Goal: Transaction & Acquisition: Purchase product/service

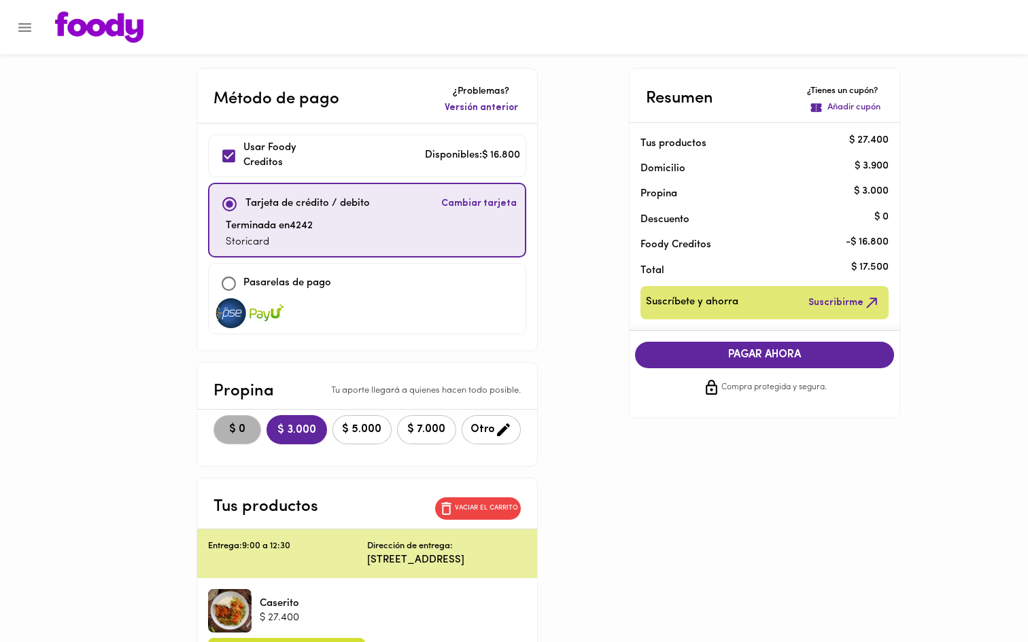
click at [222, 428] on span "$ 0" at bounding box center [237, 429] width 30 height 13
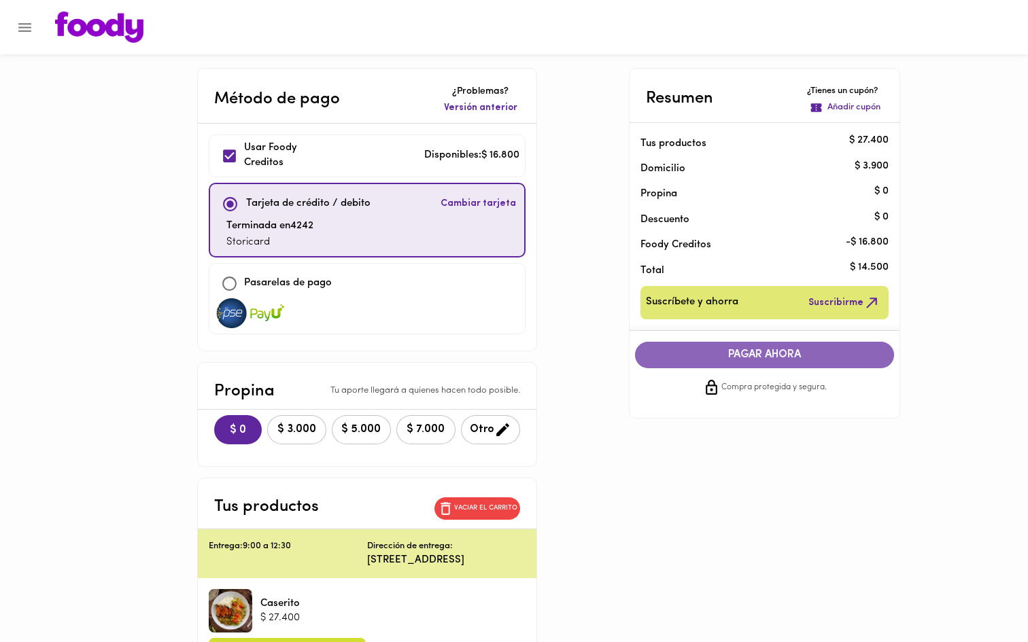
click at [706, 356] on span "PAGAR AHORA" at bounding box center [764, 355] width 232 height 13
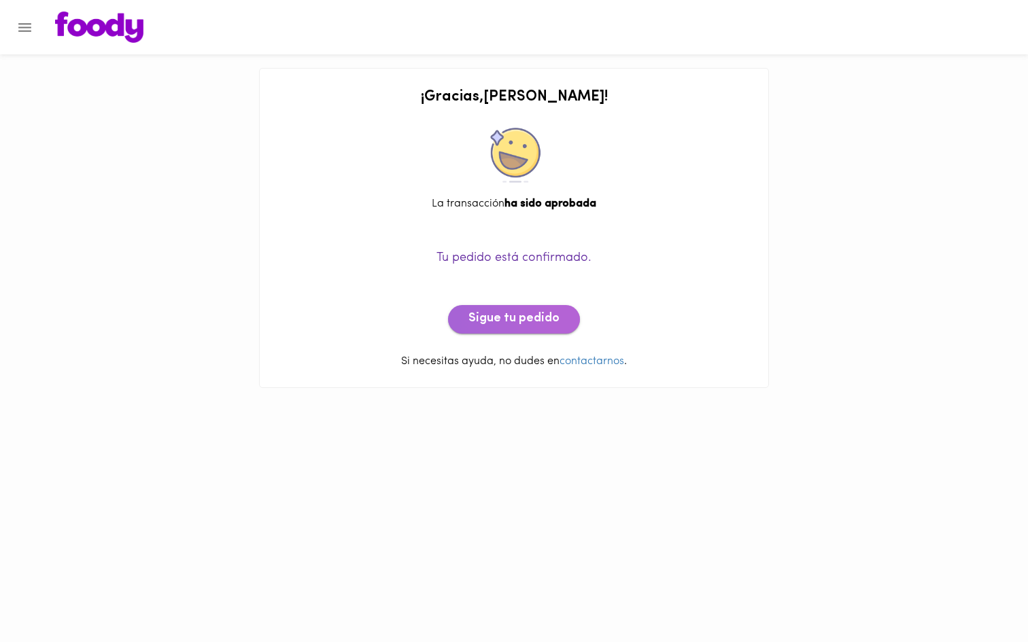
click at [528, 318] on span "Sigue tu pedido" at bounding box center [513, 319] width 91 height 15
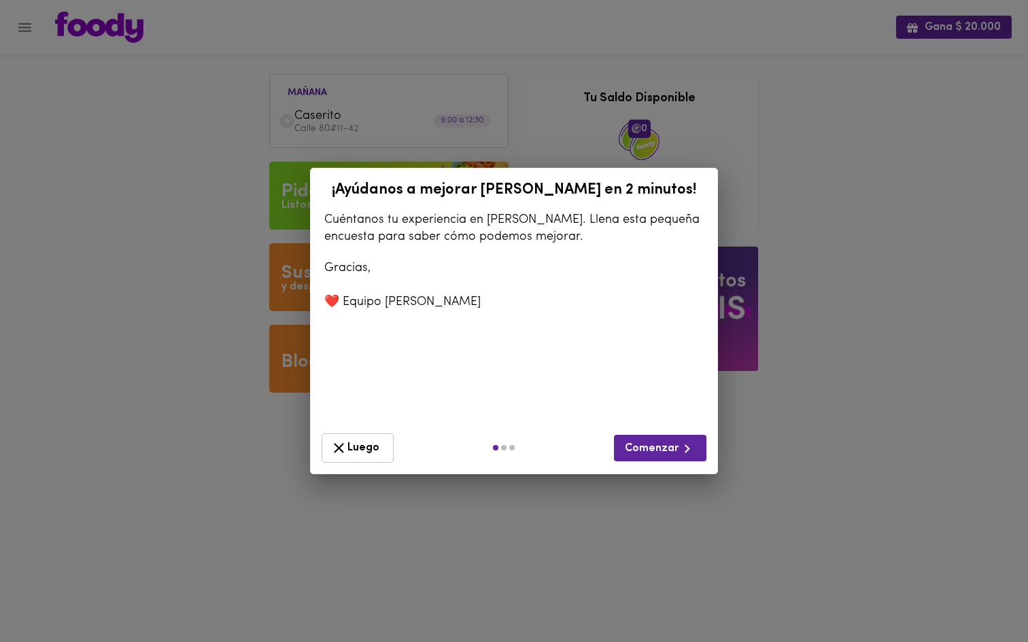
click at [369, 442] on span "Luego" at bounding box center [357, 448] width 54 height 17
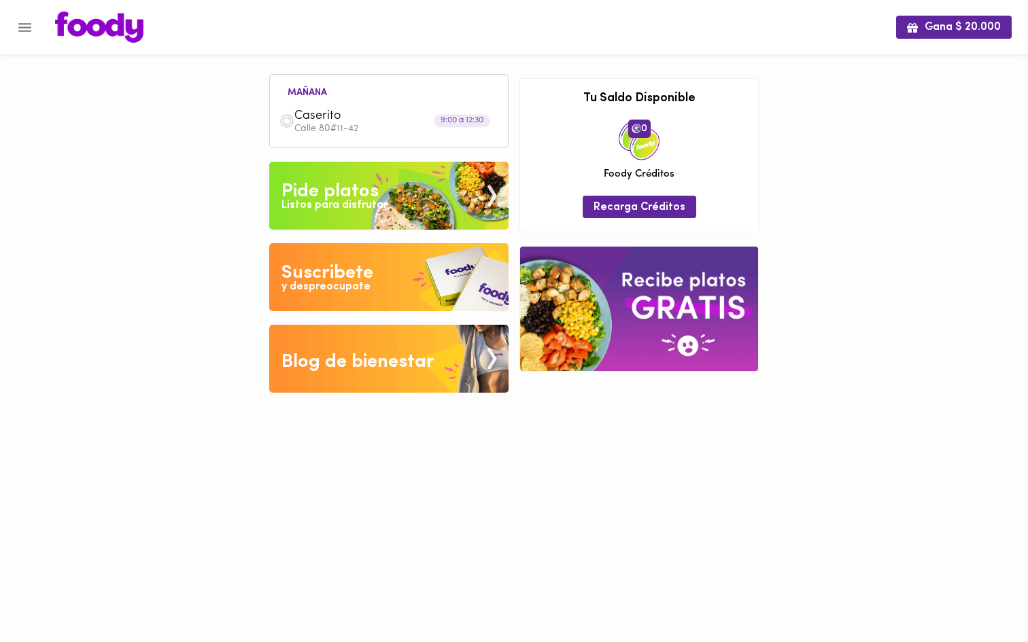
click at [444, 135] on div "Caserito Calle 80#11-42" at bounding box center [389, 121] width 224 height 39
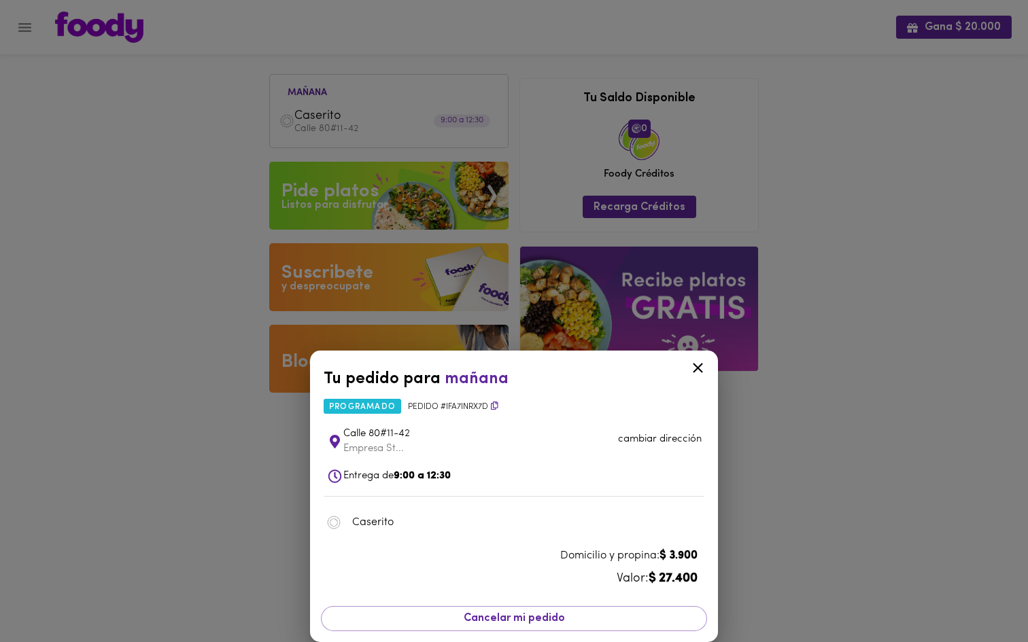
click at [697, 378] on div at bounding box center [697, 370] width 33 height 33
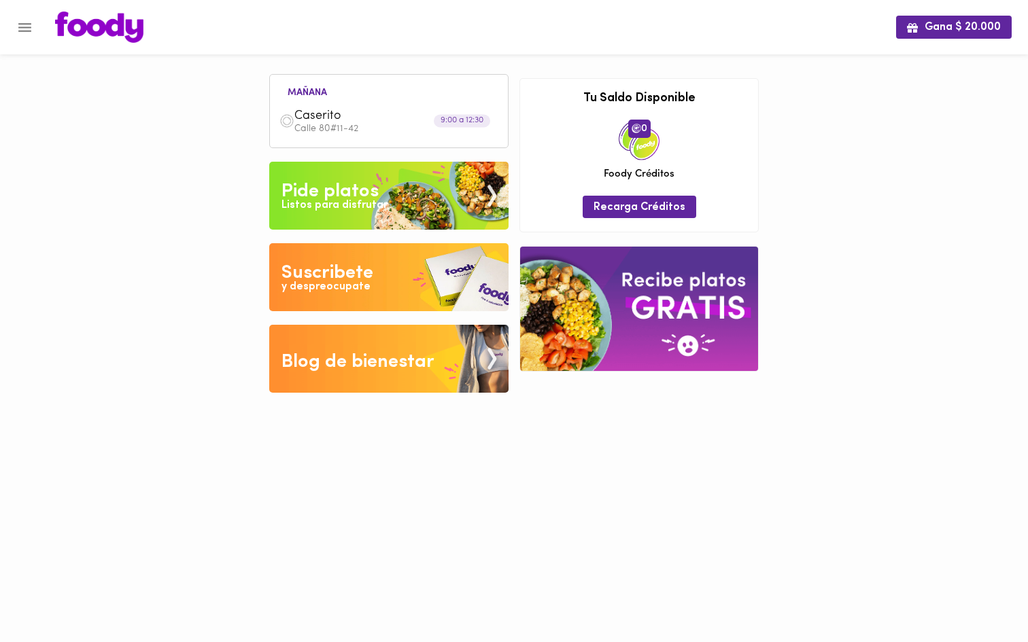
click at [384, 209] on img at bounding box center [388, 196] width 239 height 68
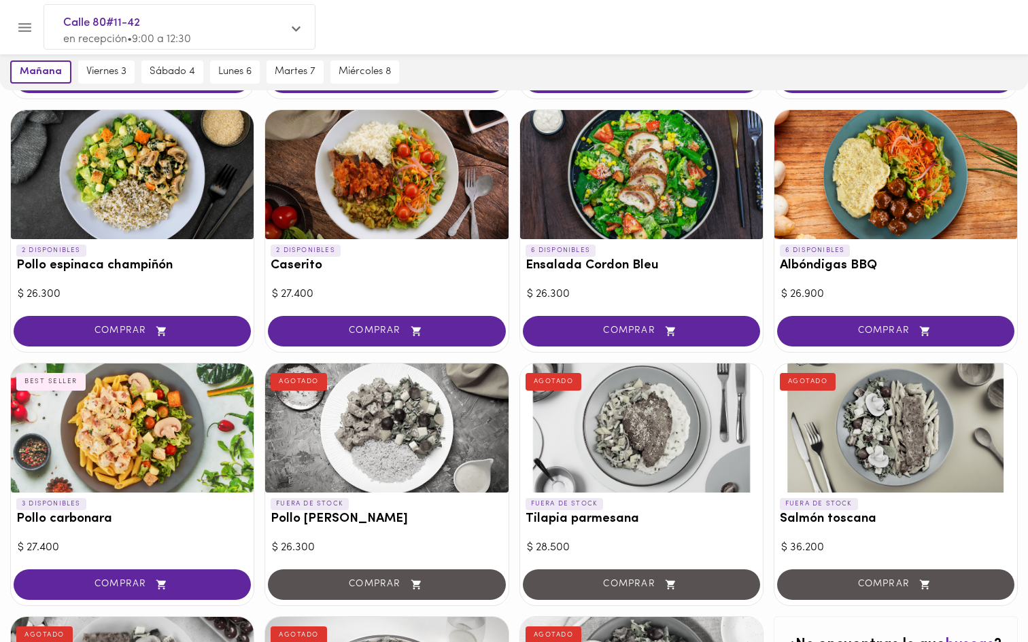
scroll to position [324, 0]
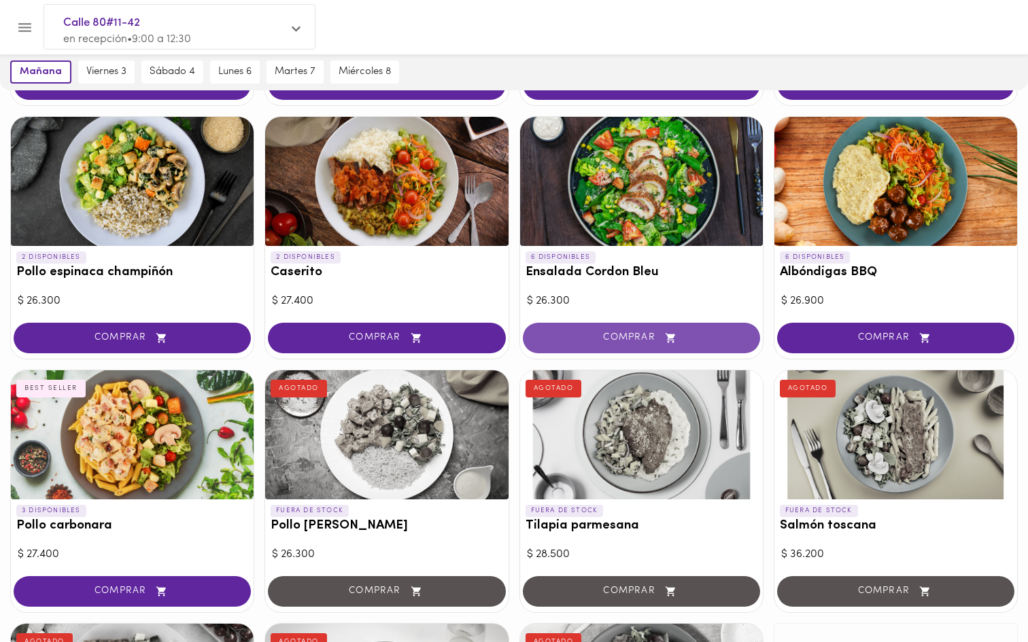
click at [574, 335] on span "COMPRAR" at bounding box center [641, 338] width 203 height 12
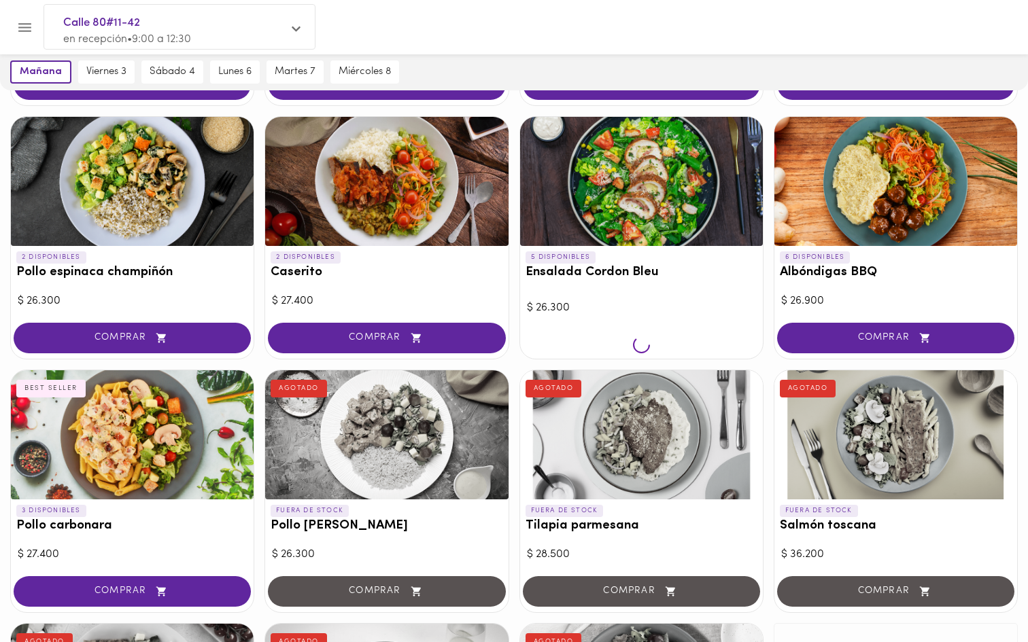
scroll to position [324, 0]
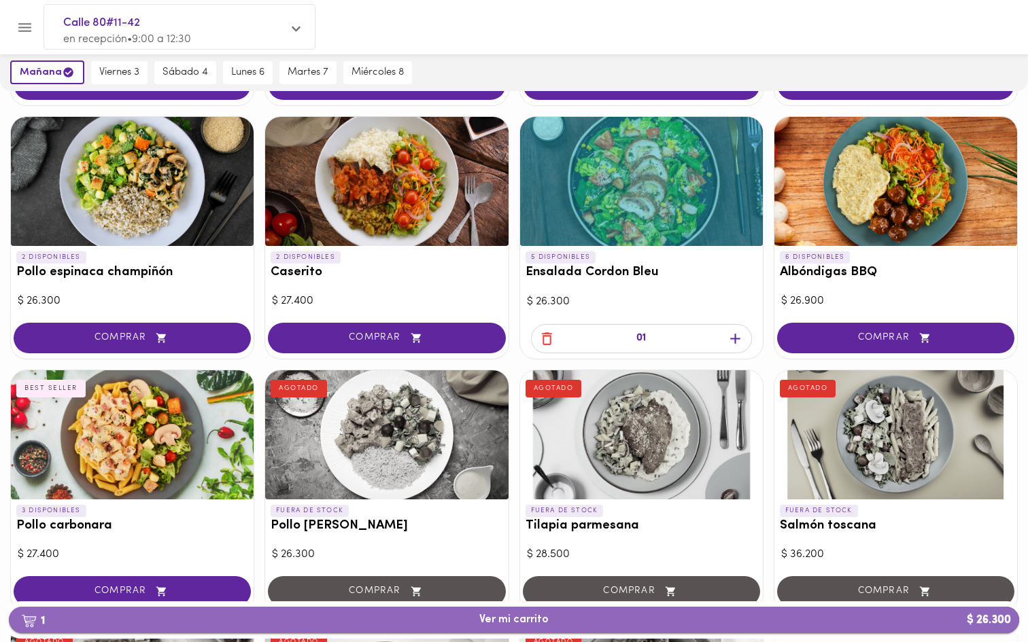
click at [514, 616] on span "1 Ver mi carrito $ 26.300" at bounding box center [513, 620] width 69 height 13
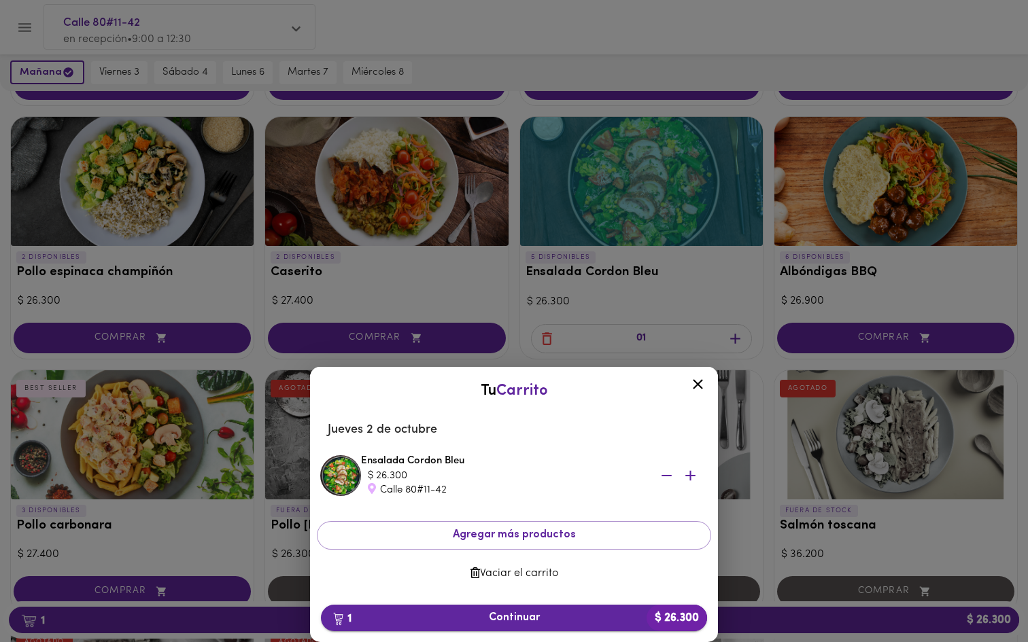
click at [529, 615] on span "1 Continuar $ 26.300" at bounding box center [514, 618] width 364 height 13
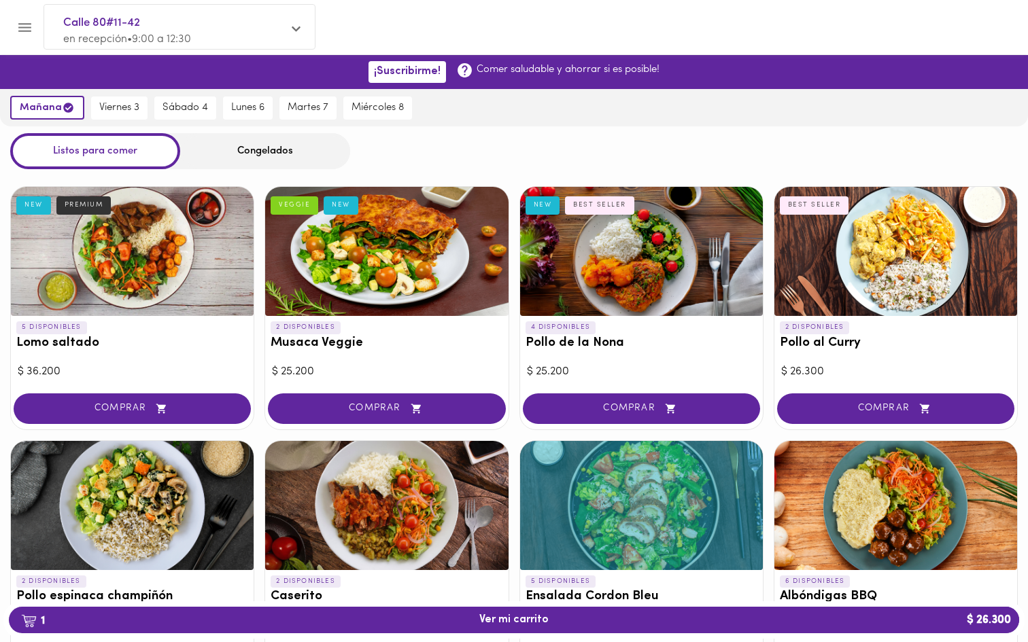
click at [237, 143] on div "Congelados" at bounding box center [265, 151] width 170 height 36
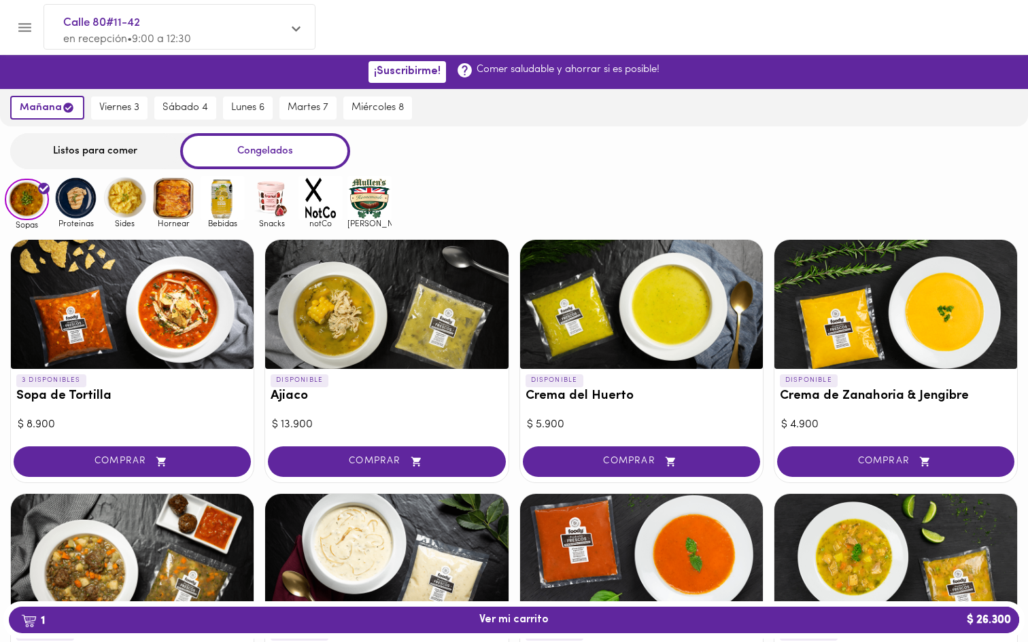
click at [115, 152] on div "Listos para comer" at bounding box center [95, 151] width 170 height 36
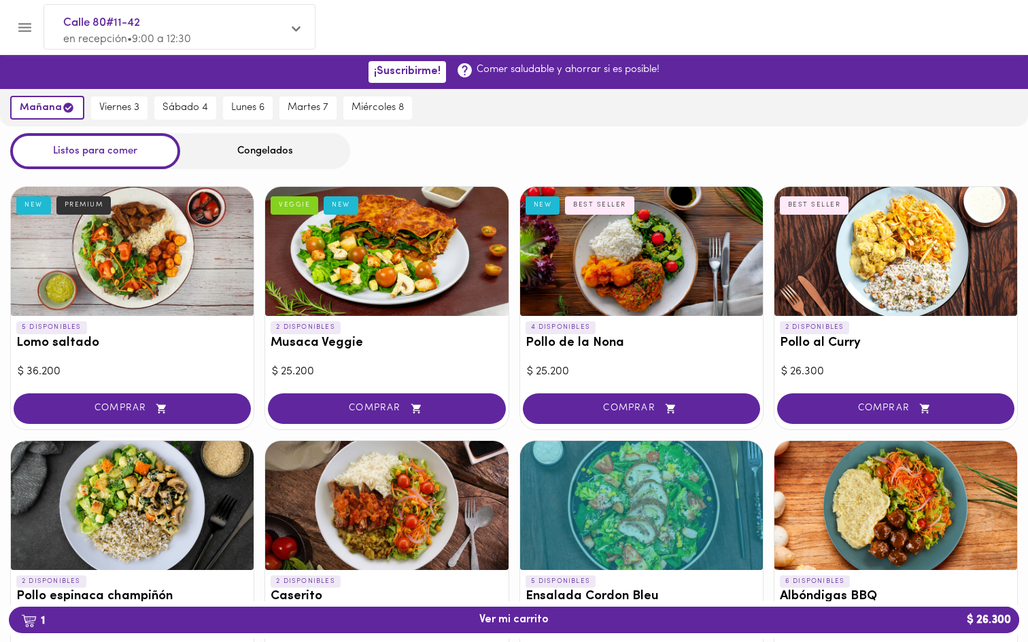
click at [121, 39] on span "en recepción • 9:00 a 12:30" at bounding box center [127, 39] width 128 height 11
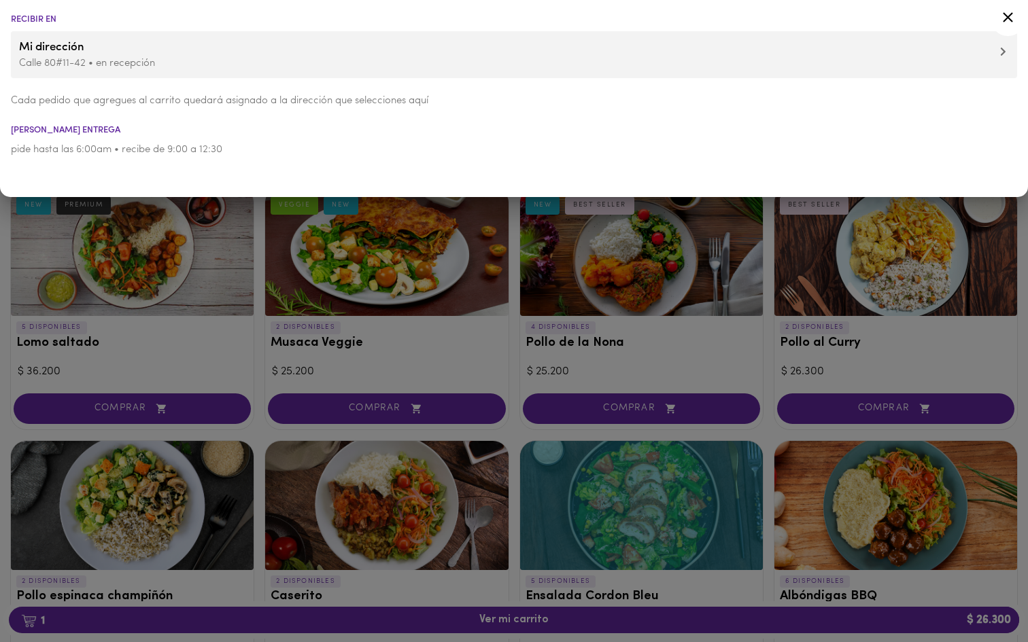
click at [166, 260] on div at bounding box center [514, 321] width 1028 height 642
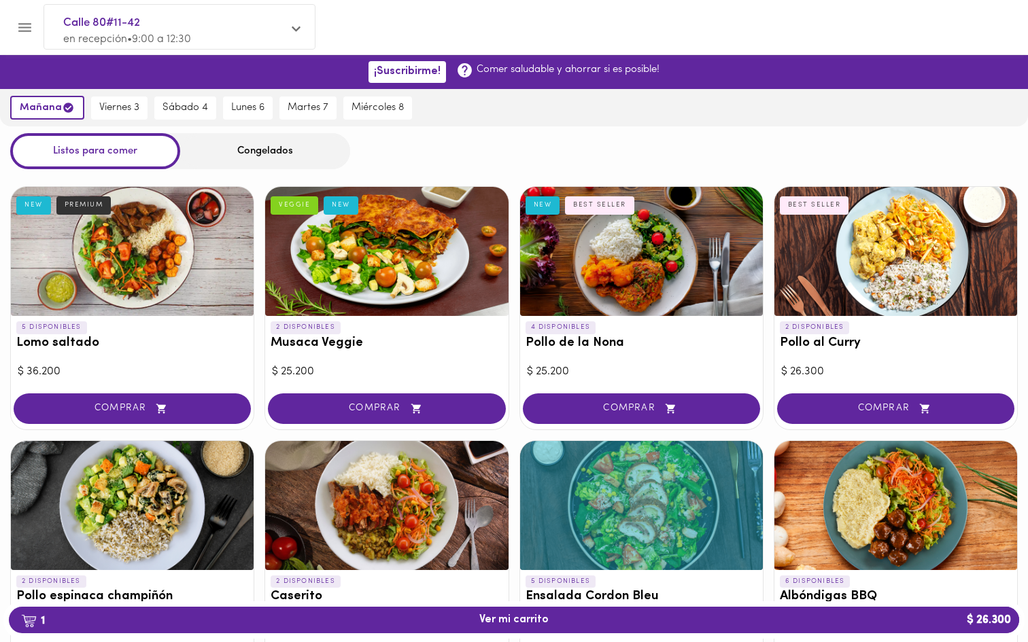
click at [23, 21] on icon "Menu" at bounding box center [24, 27] width 17 height 17
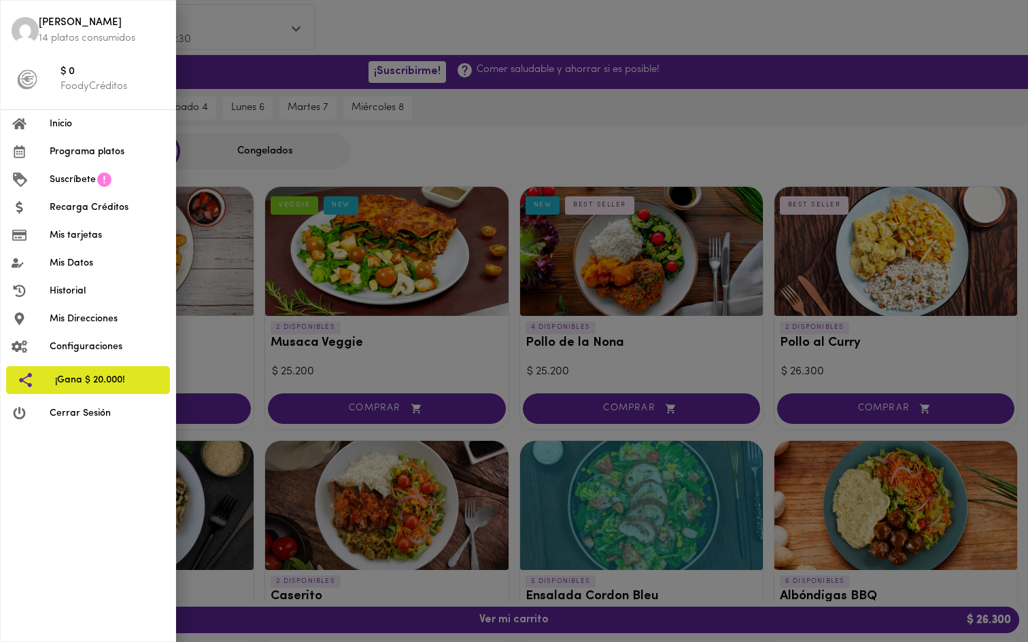
click at [82, 290] on span "Historial" at bounding box center [107, 291] width 115 height 14
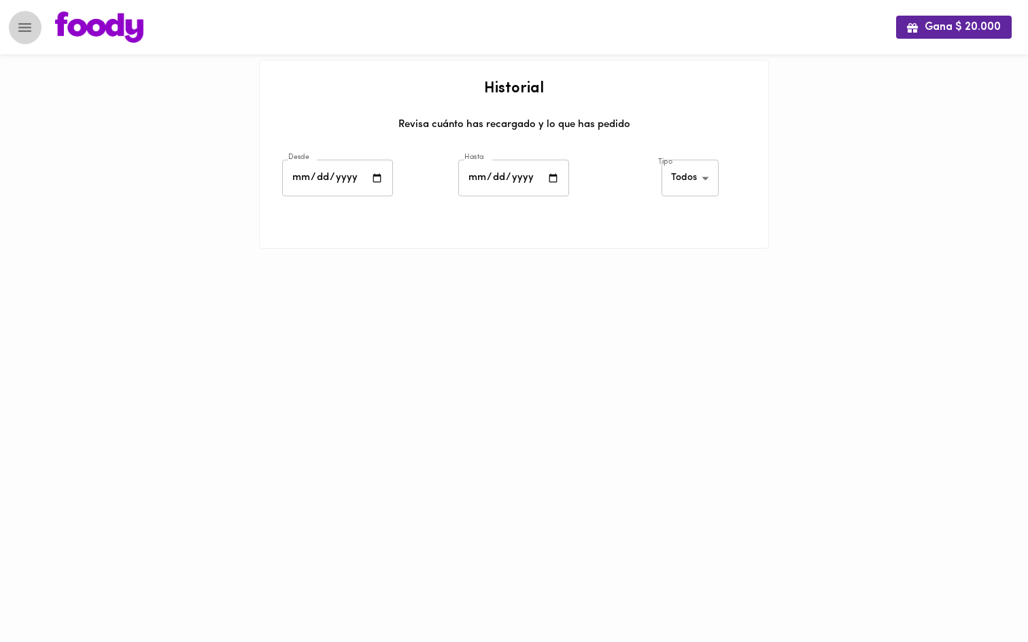
click at [21, 28] on icon "Menu" at bounding box center [24, 27] width 17 height 17
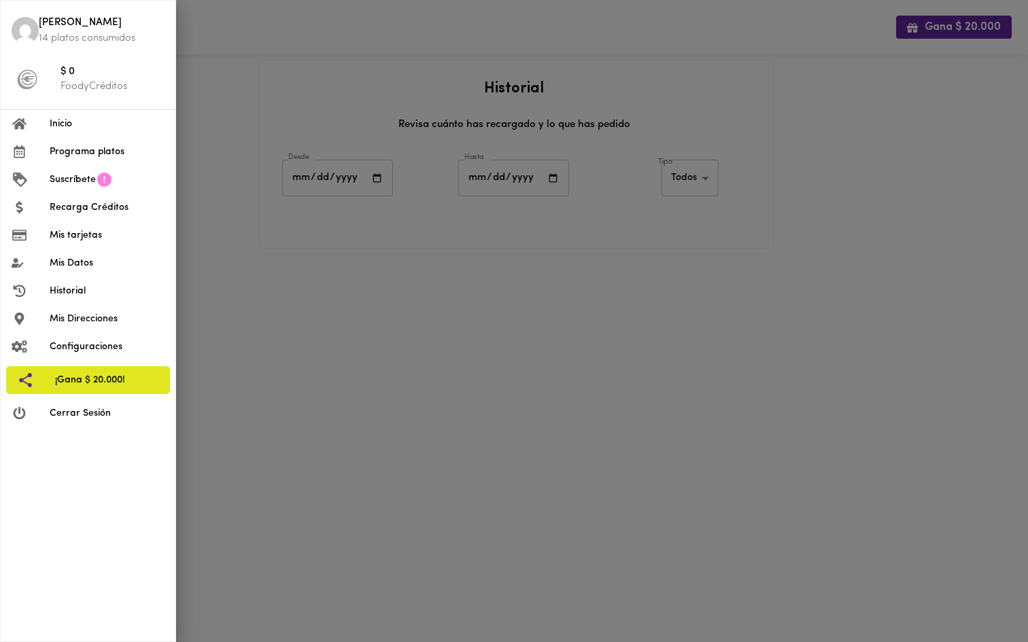
click at [76, 122] on span "Inicio" at bounding box center [107, 124] width 115 height 14
